Goal: Information Seeking & Learning: Learn about a topic

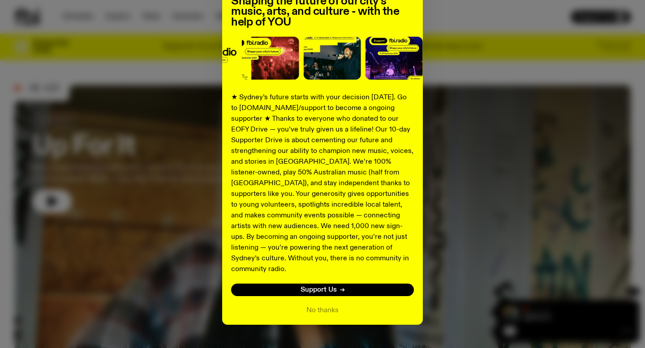
scroll to position [94, 0]
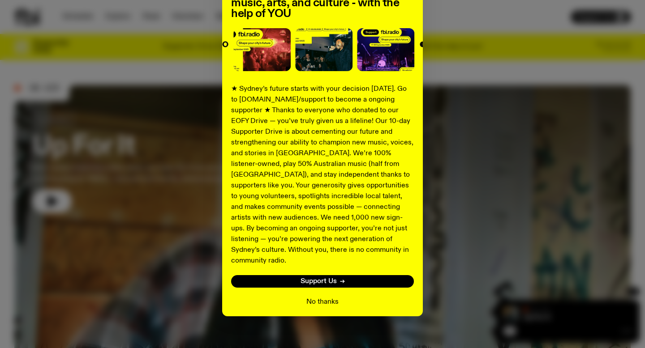
click at [325, 297] on button "No thanks" at bounding box center [322, 302] width 32 height 11
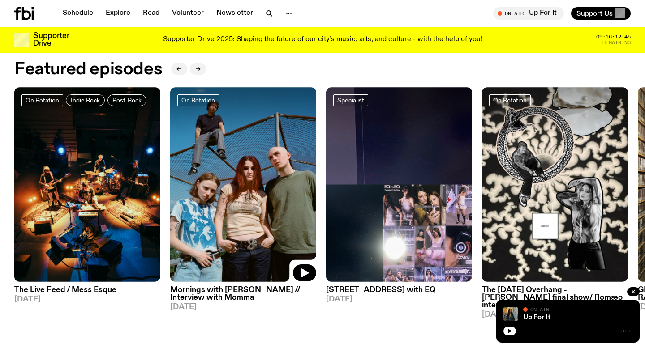
scroll to position [402, 0]
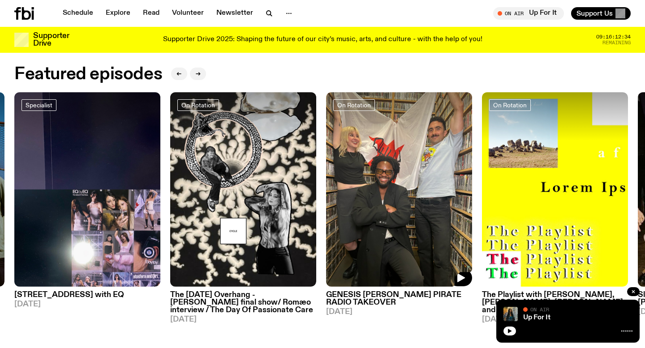
click at [359, 274] on img at bounding box center [399, 189] width 146 height 195
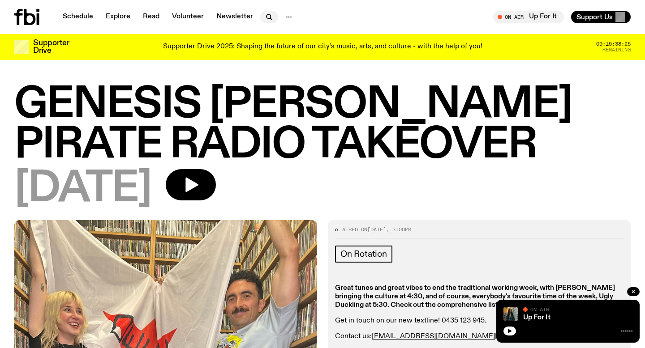
click at [268, 13] on icon "button" at bounding box center [269, 17] width 11 height 11
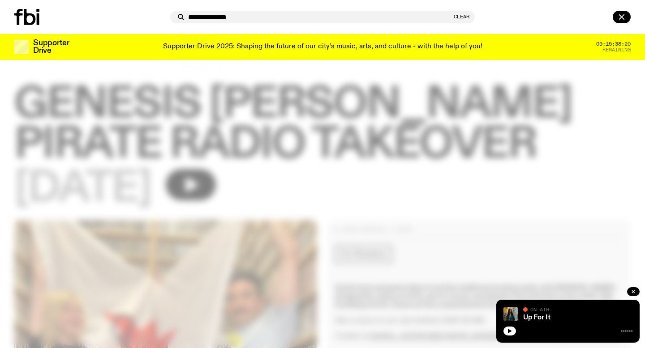
type input "**********"
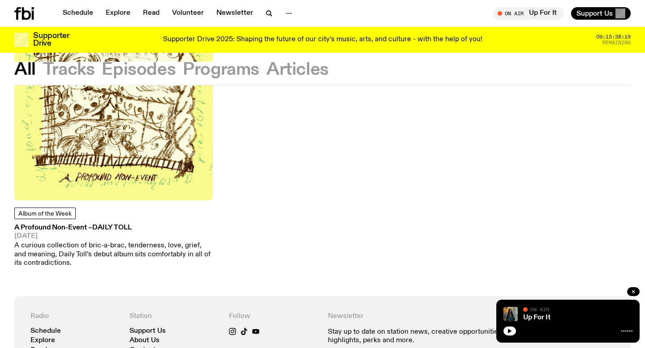
scroll to position [161, 0]
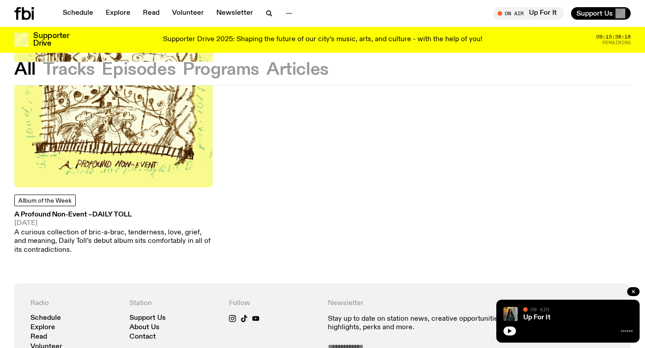
click at [117, 153] on img at bounding box center [113, 88] width 198 height 198
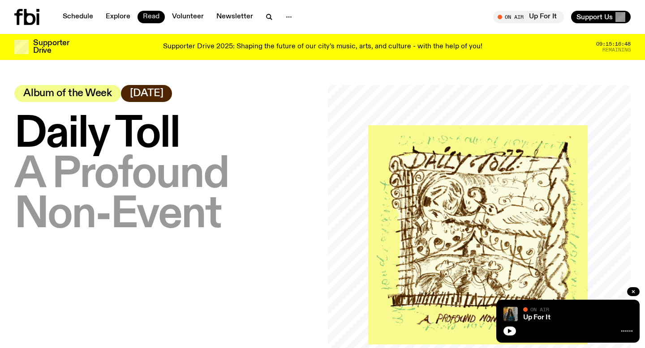
click at [143, 17] on link "Read" at bounding box center [150, 17] width 27 height 13
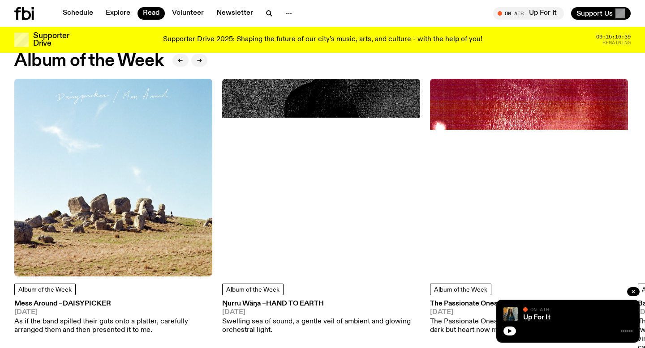
scroll to position [394, 0]
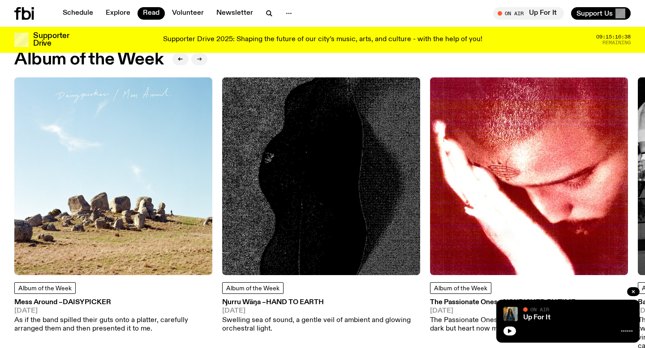
click at [206, 56] on button "button" at bounding box center [199, 59] width 16 height 13
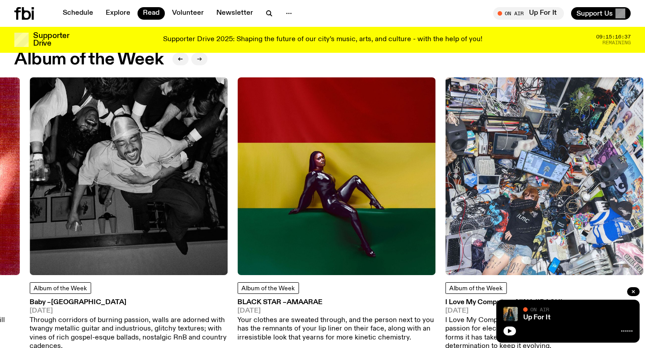
click at [206, 56] on button "button" at bounding box center [199, 59] width 16 height 13
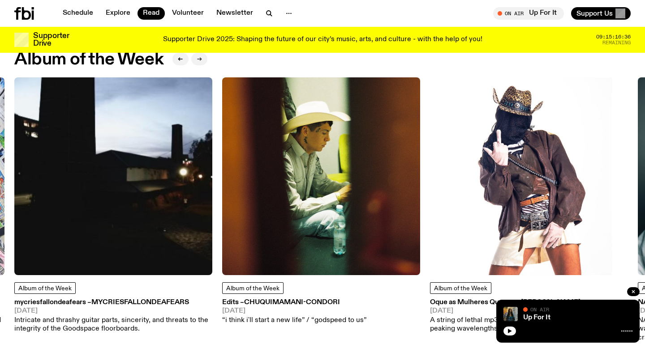
click at [206, 56] on button "button" at bounding box center [199, 59] width 16 height 13
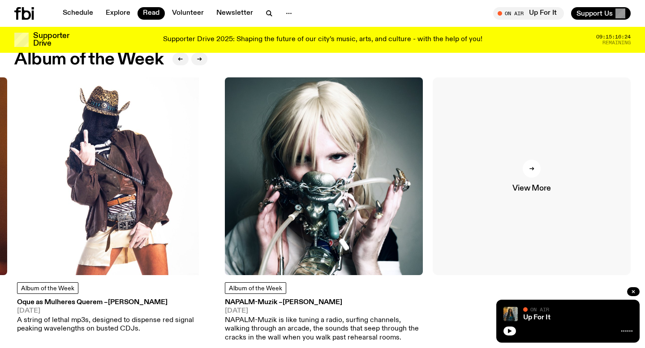
click at [499, 155] on link "View More" at bounding box center [532, 176] width 198 height 198
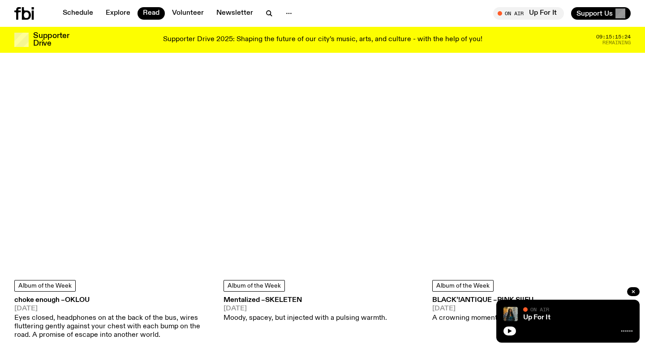
scroll to position [2964, 0]
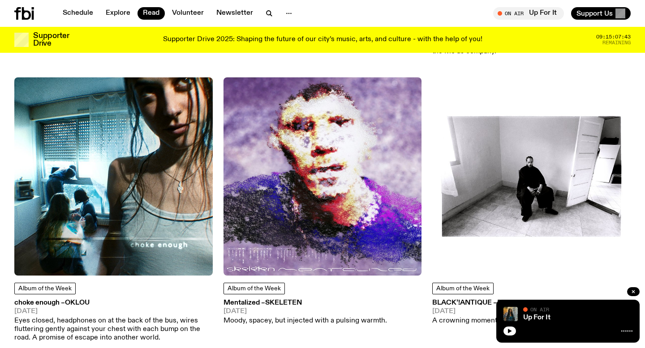
click at [505, 194] on img at bounding box center [531, 176] width 198 height 198
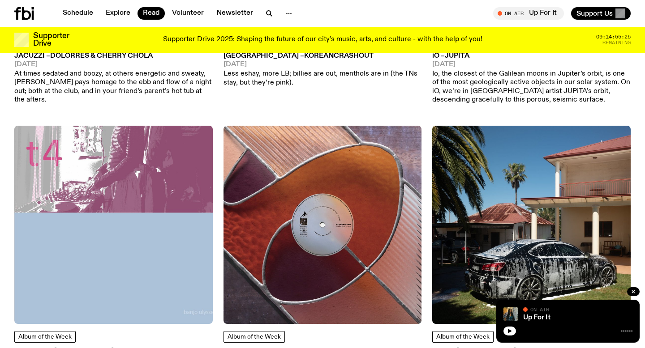
scroll to position [2620, 0]
click at [499, 199] on img at bounding box center [531, 225] width 198 height 198
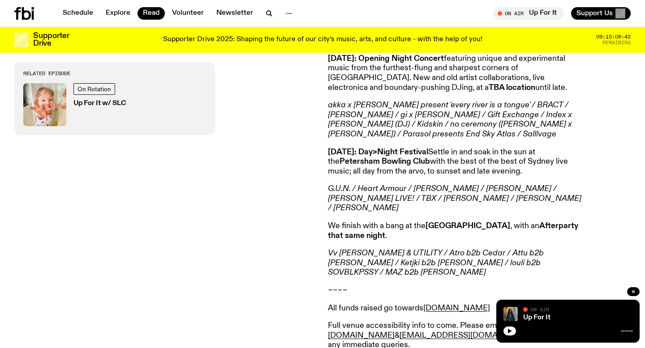
scroll to position [444, 0]
